Goal: Check status: Check status

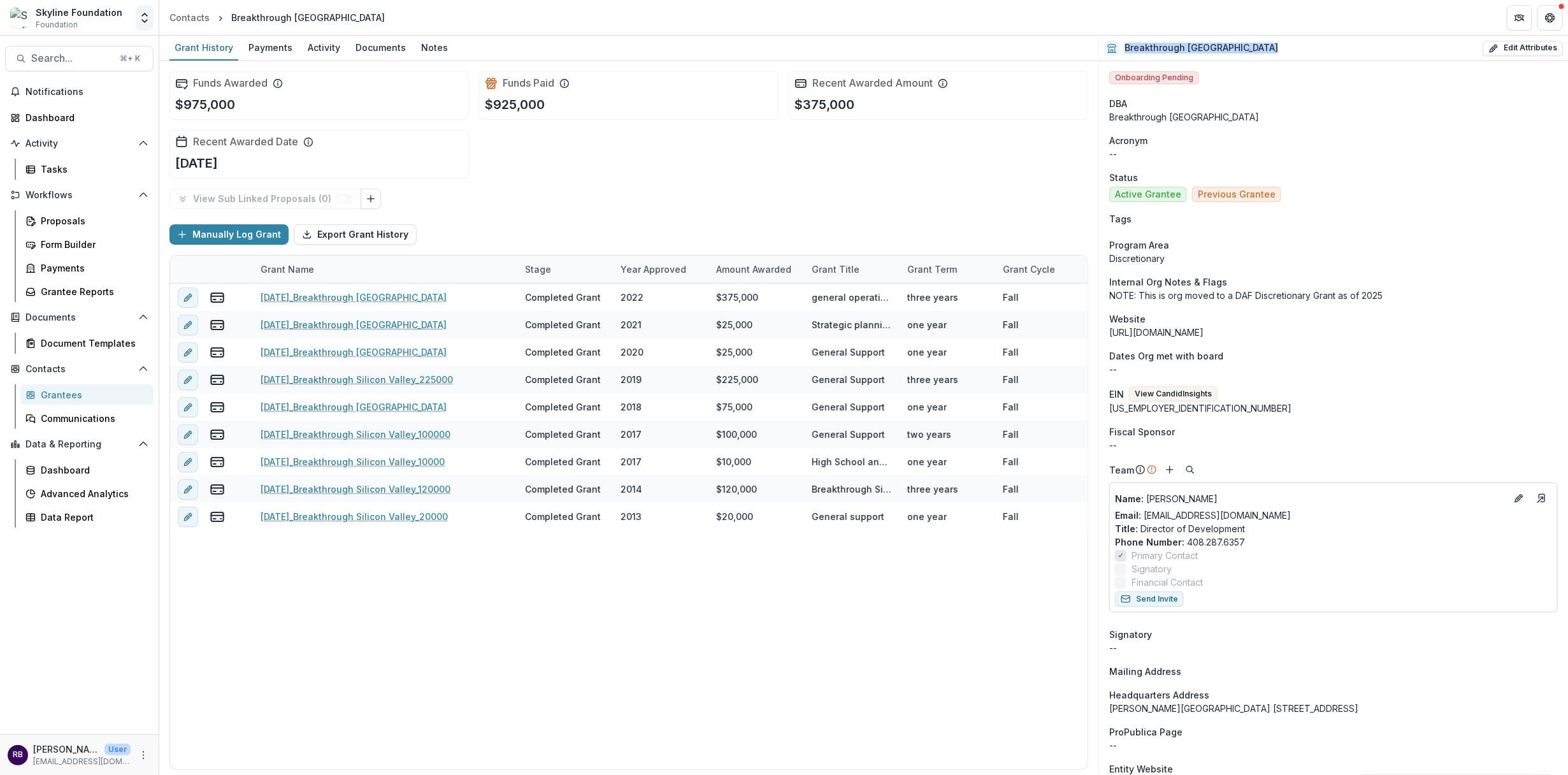
click at [142, 14] on icon "Open entity switcher" at bounding box center [145, 18] width 13 height 13
click at [114, 144] on div "Skyline" at bounding box center [83, 141] width 147 height 15
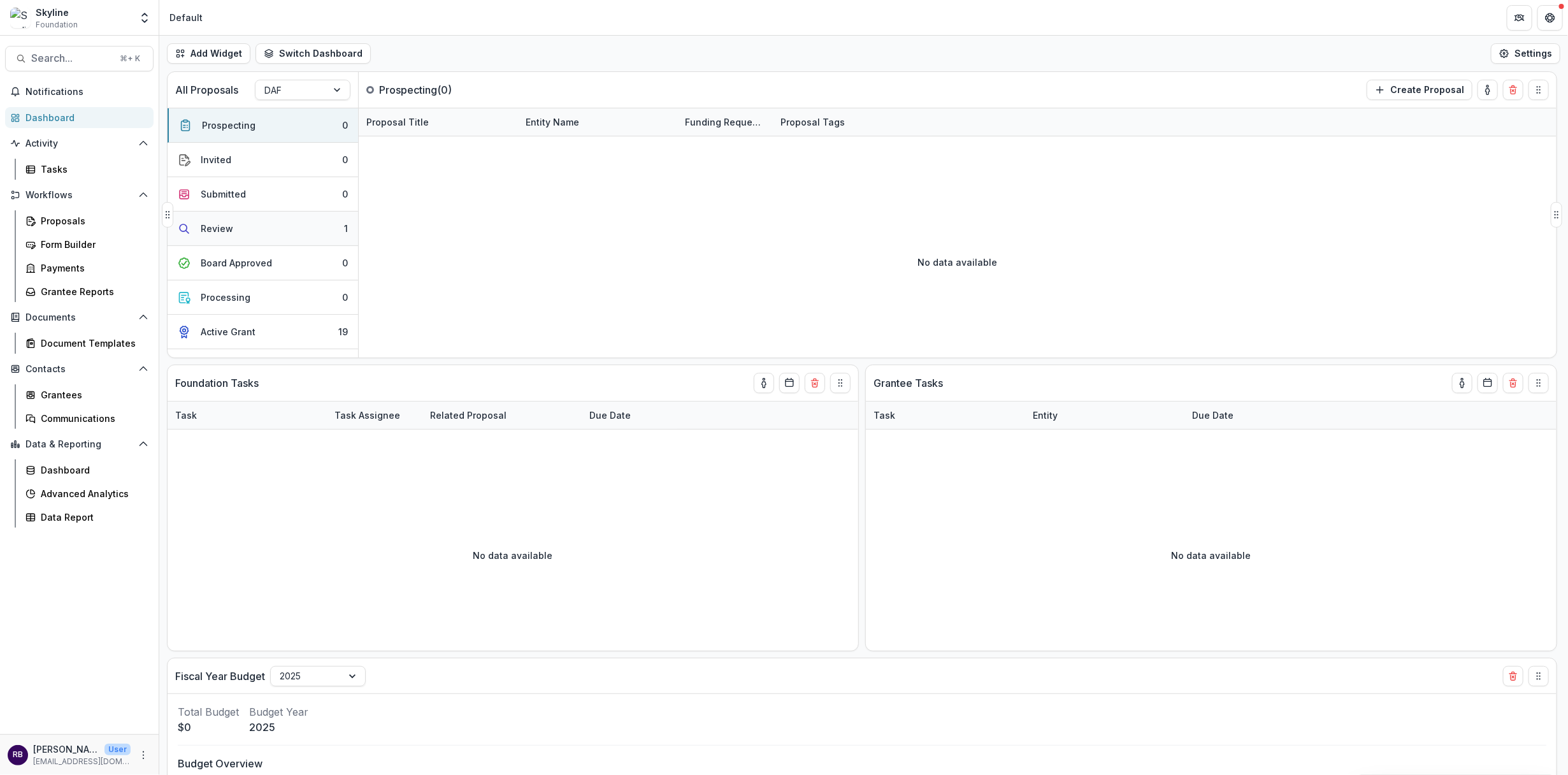
click at [276, 226] on button "Review 1" at bounding box center [263, 229] width 190 height 35
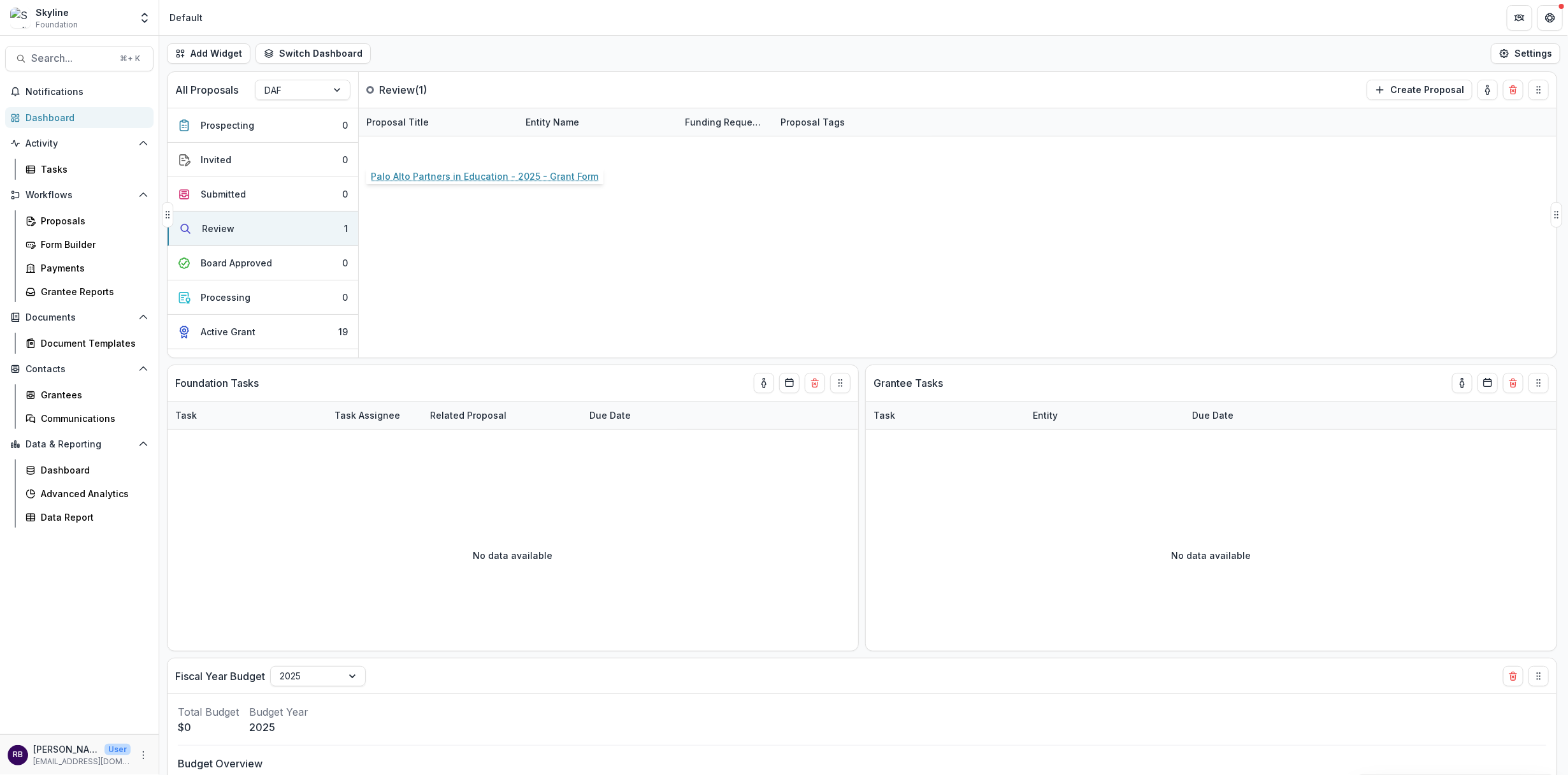
click at [477, 151] on link "Palo Alto Partners in Education - 2025 - Grant Form" at bounding box center [439, 150] width 144 height 13
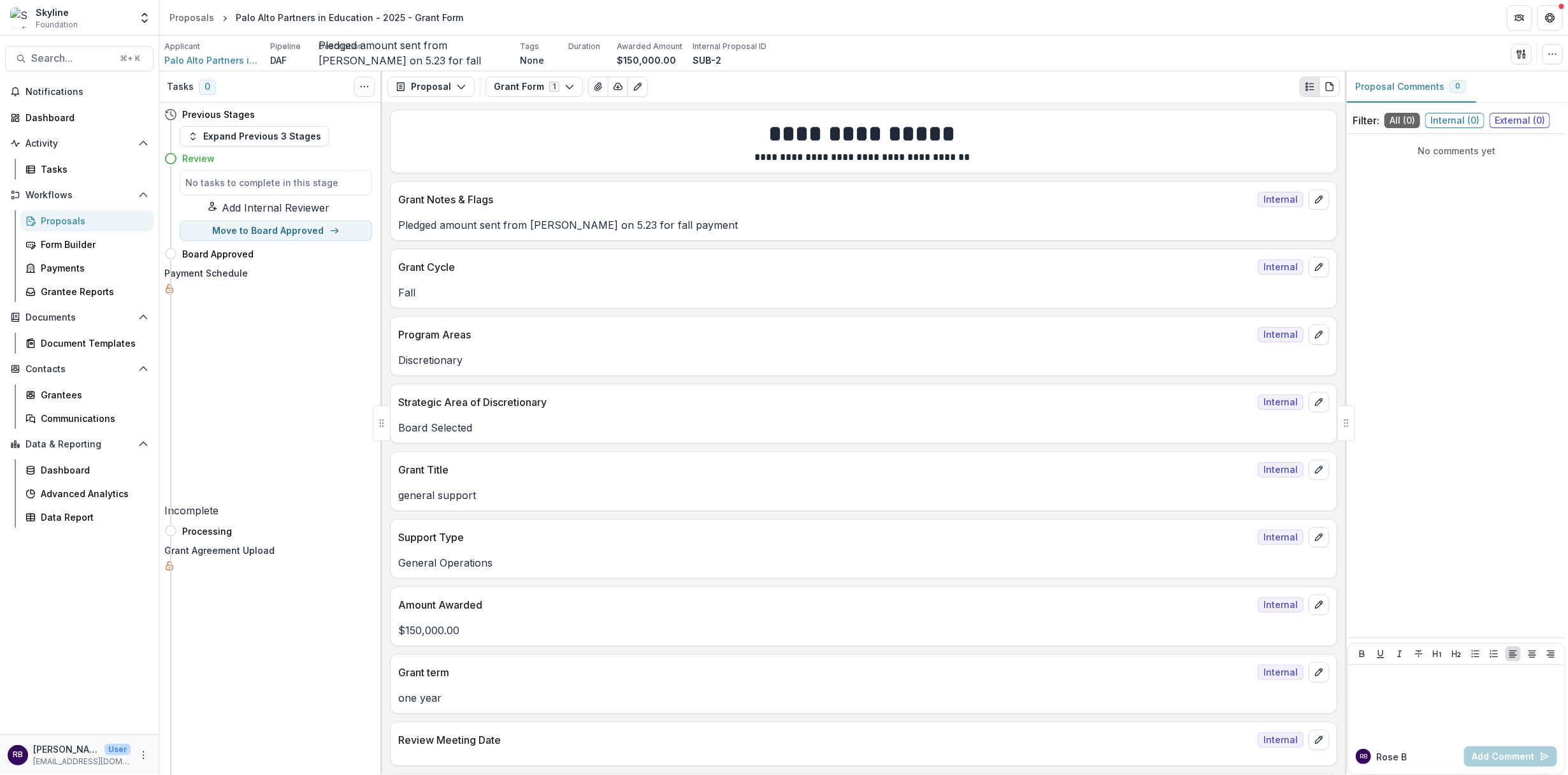
click at [491, 222] on p "Pledged amount sent from [PERSON_NAME] on 5.23 for fall payment" at bounding box center [864, 225] width 931 height 15
copy p "Pledged amount sent from [PERSON_NAME] on 5.23 for fall payment"
drag, startPoint x: 365, startPoint y: 15, endPoint x: 231, endPoint y: 19, distance: 134.1
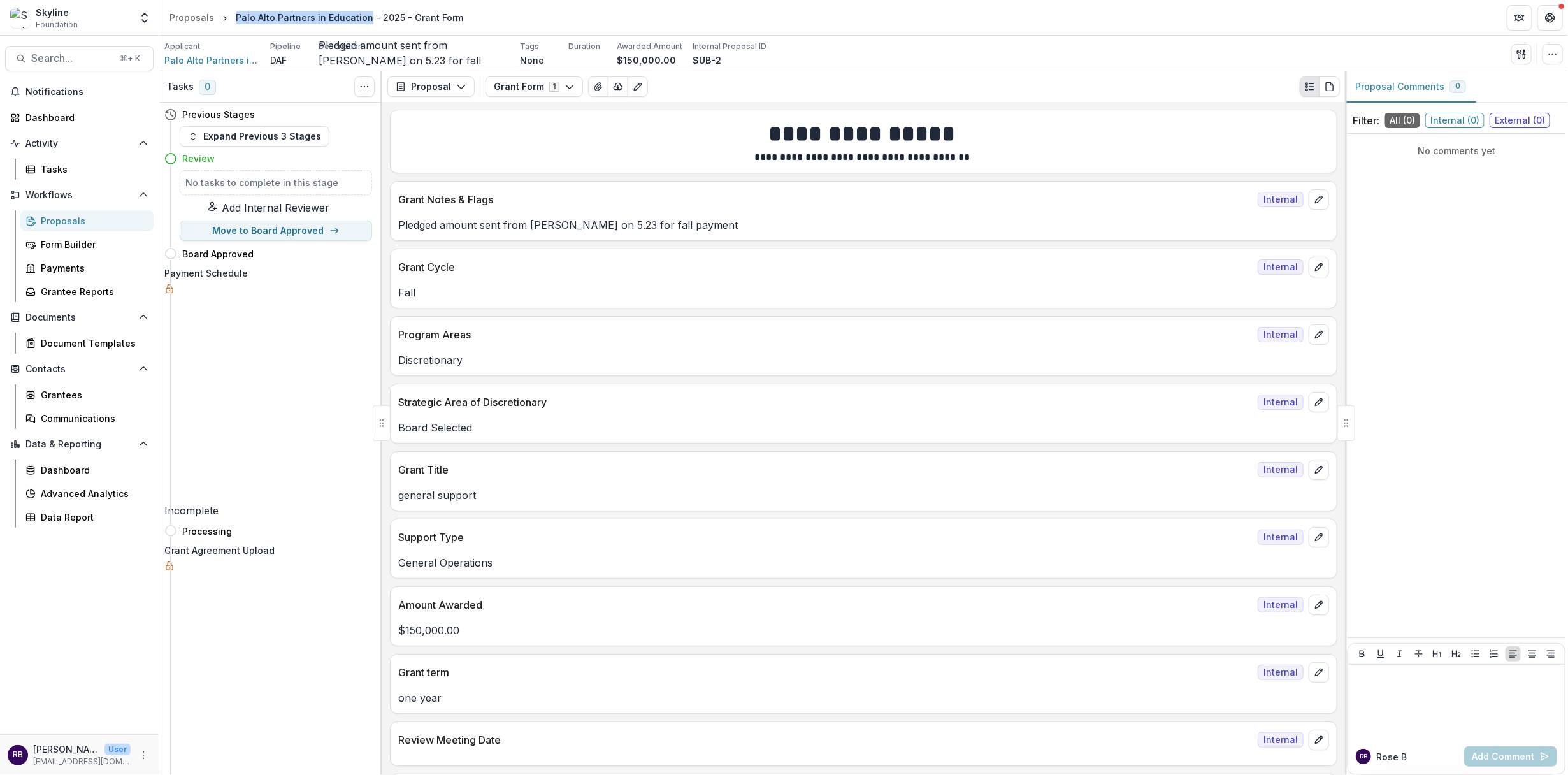
click at [231, 19] on div "Palo Alto Partners in Education - 2025 - Grant Form" at bounding box center [349, 18] width 238 height 19
copy div "Palo Alto Partners in Education"
